Goal: Information Seeking & Learning: Learn about a topic

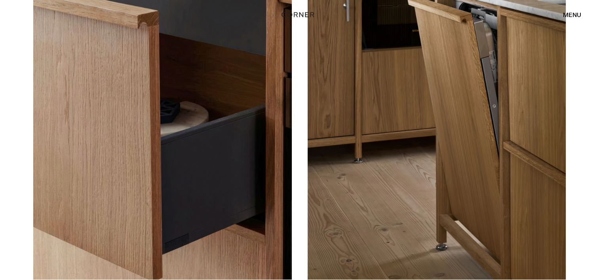
scroll to position [2275, 0]
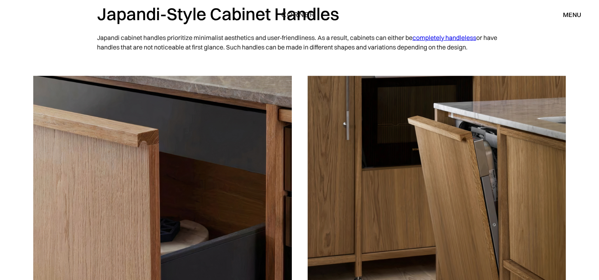
click at [441, 36] on link "completely handleless" at bounding box center [445, 38] width 64 height 8
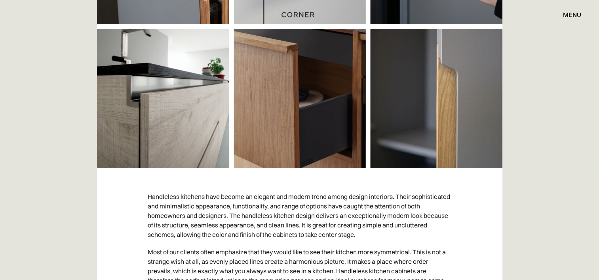
scroll to position [356, 0]
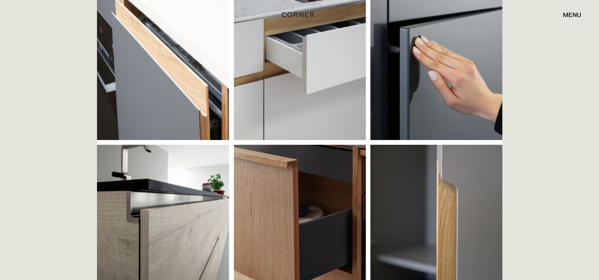
scroll to position [277, 0]
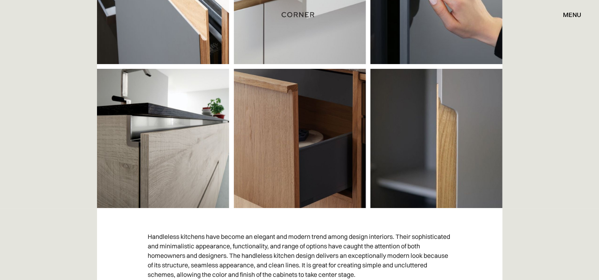
click at [290, 146] on img at bounding box center [300, 65] width 406 height 285
click at [303, 146] on img at bounding box center [300, 65] width 406 height 285
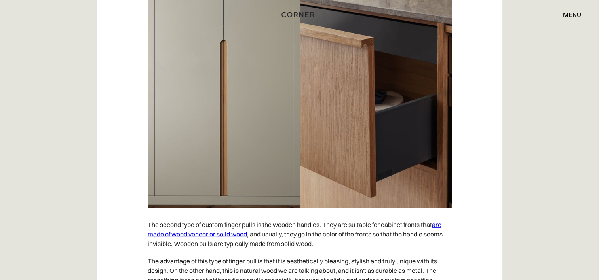
scroll to position [2336, 0]
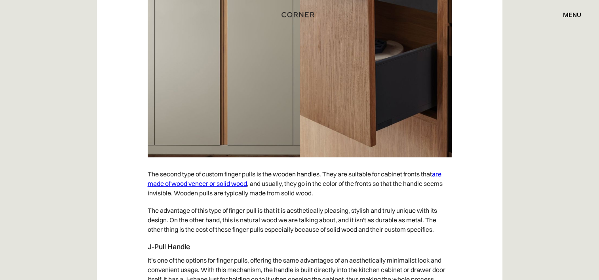
click at [226, 184] on link "are made of wood veneer or solid wood" at bounding box center [295, 178] width 294 height 17
